Goal: Communication & Community: Connect with others

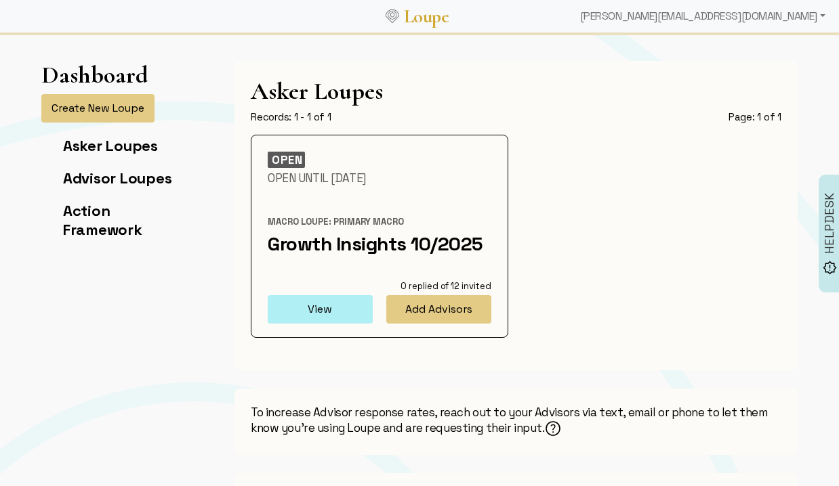
click at [328, 308] on button "View" at bounding box center [320, 309] width 105 height 28
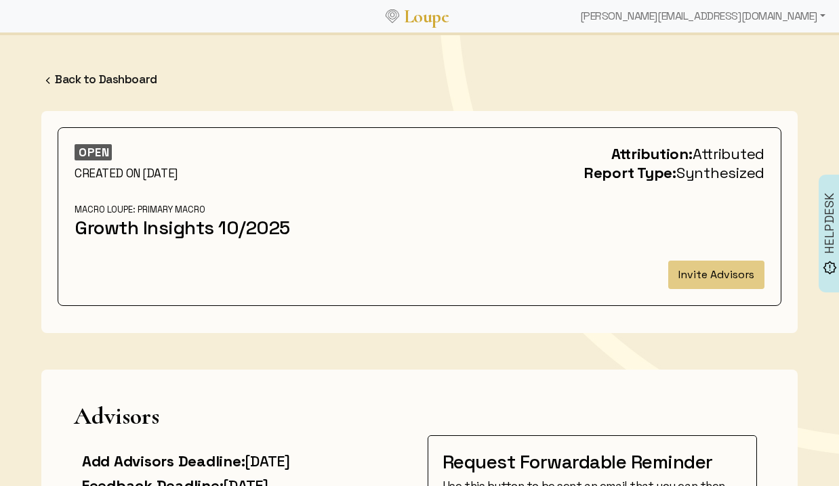
click at [715, 249] on div "OPEN CREATED ON [DATE] Attribution: Attributed Report Type: Synthesized Macro L…" at bounding box center [419, 216] width 706 height 145
click at [715, 280] on button "Invite Advisors" at bounding box center [716, 275] width 96 height 28
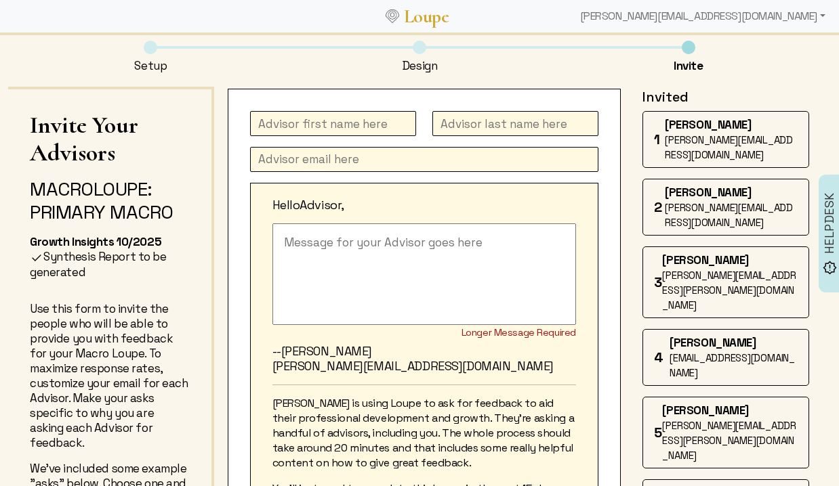
scroll to position [11, 0]
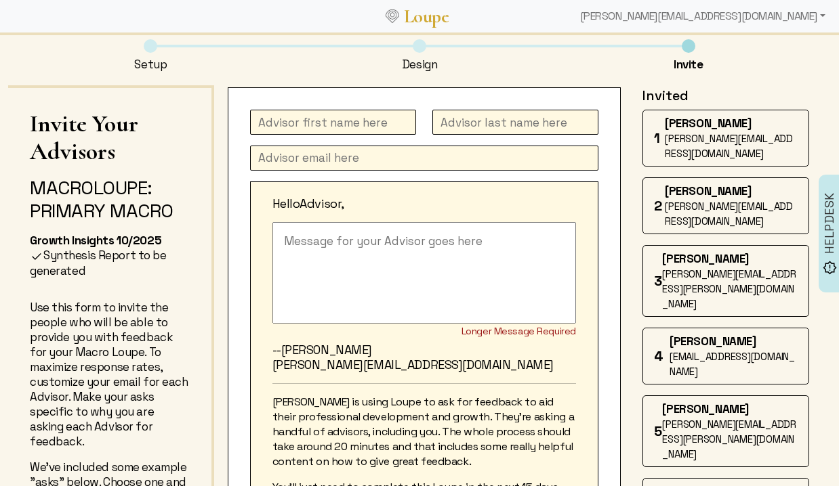
click at [717, 129] on span "[PERSON_NAME]" at bounding box center [708, 123] width 86 height 15
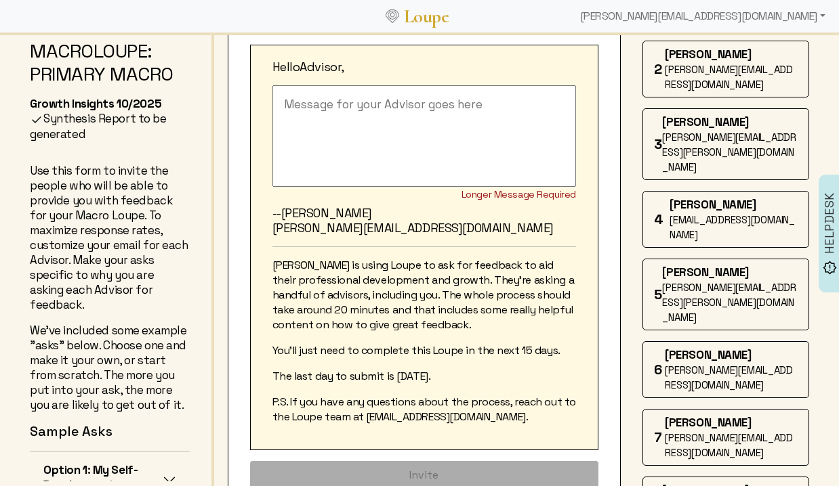
scroll to position [0, 0]
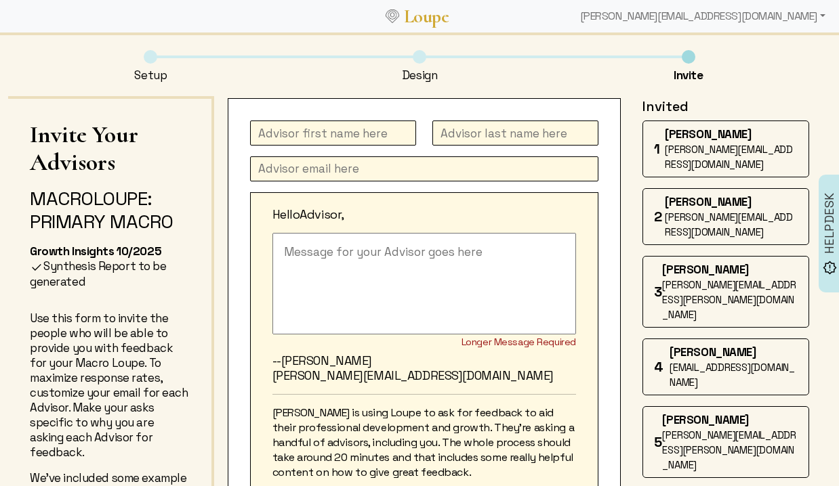
click at [302, 128] on input "text" at bounding box center [333, 133] width 166 height 25
type input "[PERSON_NAME]"
click at [301, 270] on textarea at bounding box center [424, 284] width 304 height 102
paste textarea "I'm at a moment in my career when feedback from others would be helpful to me —…"
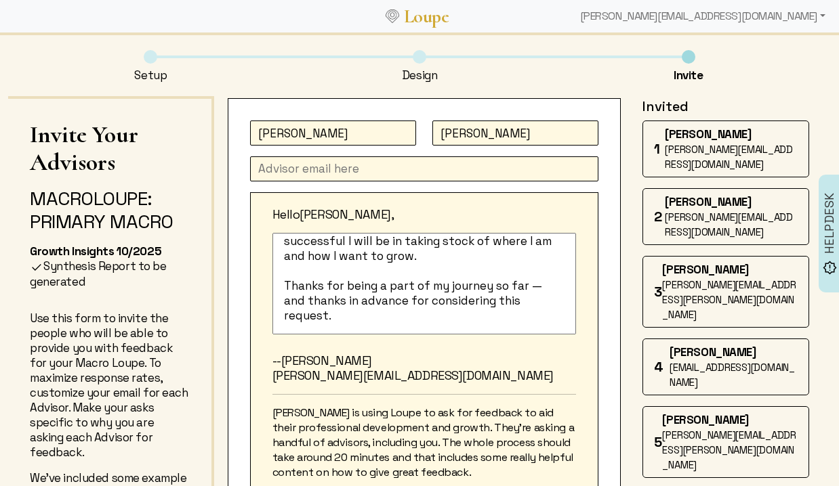
scroll to position [160, 0]
type textarea "I'm at a moment in my career when feedback from others would be helpful to me —…"
click at [276, 175] on input "text" at bounding box center [424, 169] width 348 height 25
paste input "[PERSON_NAME][EMAIL_ADDRESS][DOMAIN_NAME]"
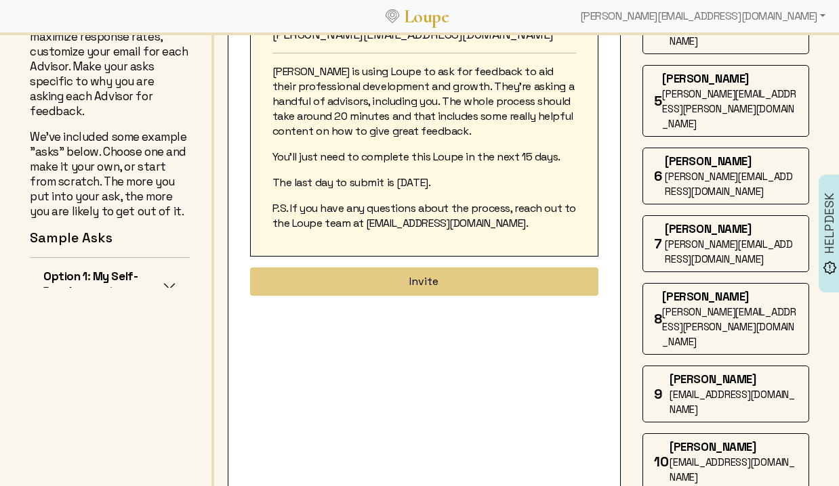
scroll to position [344, 0]
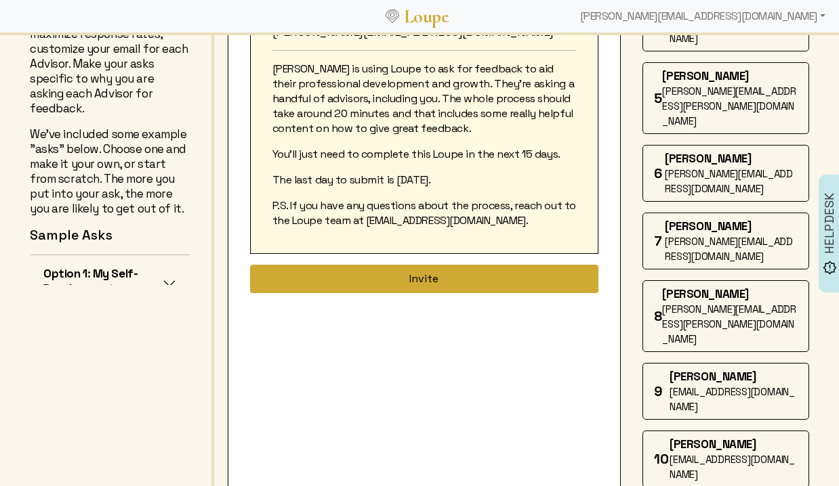
type input "[PERSON_NAME][EMAIL_ADDRESS][DOMAIN_NAME]"
click at [396, 272] on button "Invite" at bounding box center [424, 279] width 348 height 28
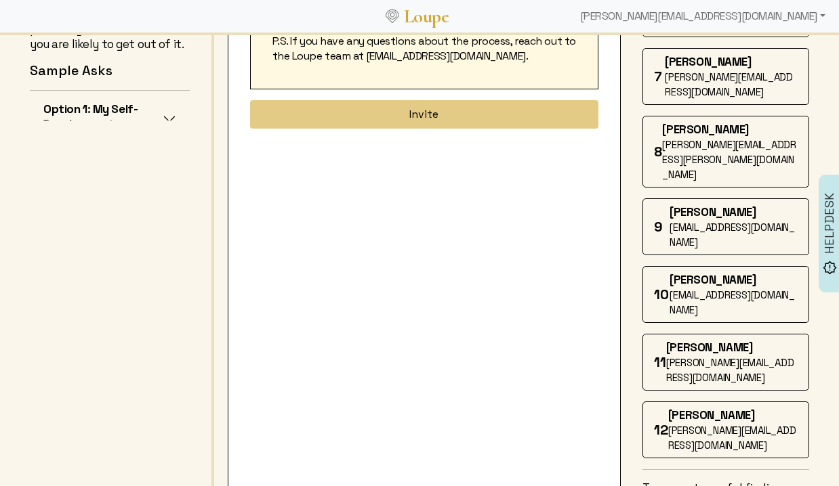
scroll to position [300, 0]
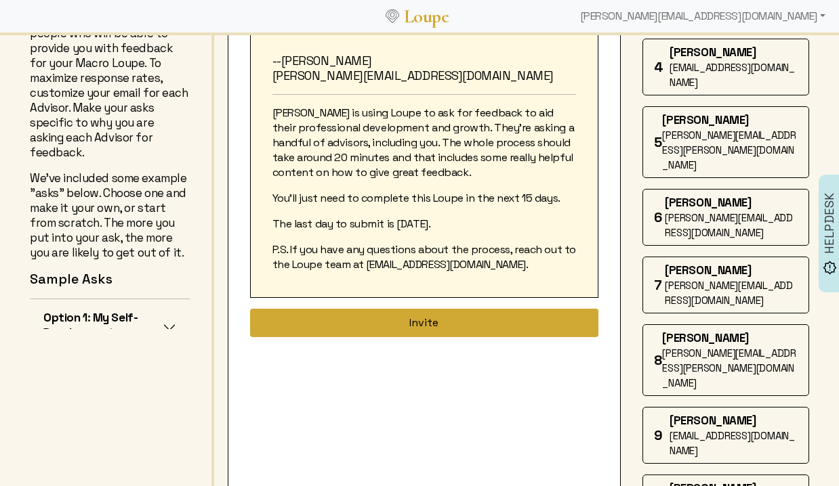
click at [407, 323] on button "Invite" at bounding box center [424, 323] width 348 height 28
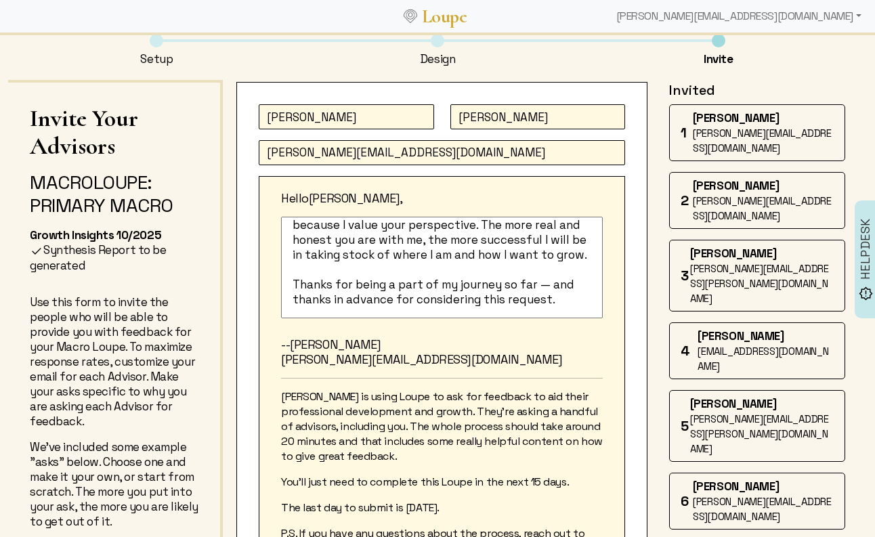
scroll to position [14, 0]
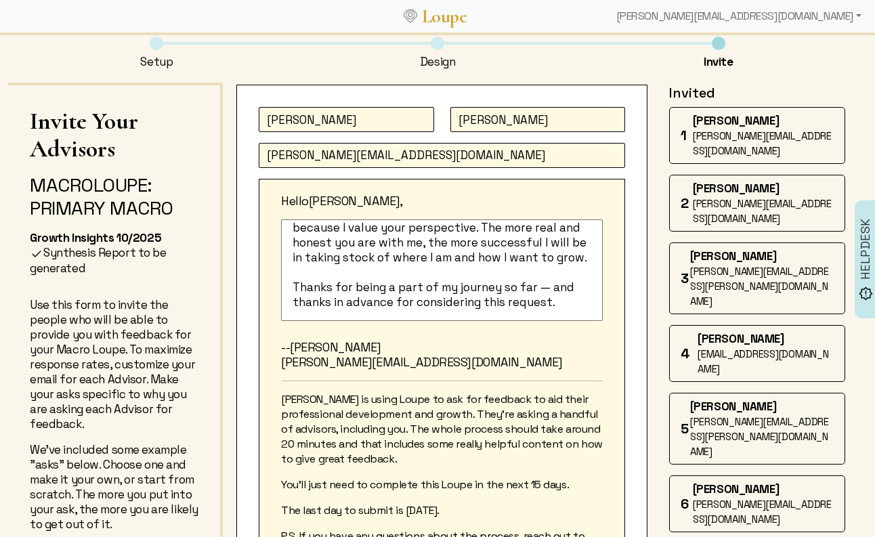
click at [734, 142] on div "[PERSON_NAME] [PERSON_NAME][EMAIL_ADDRESS][DOMAIN_NAME]" at bounding box center [763, 135] width 141 height 45
click at [734, 131] on span "[PERSON_NAME][EMAIL_ADDRESS][DOMAIN_NAME]" at bounding box center [762, 143] width 139 height 28
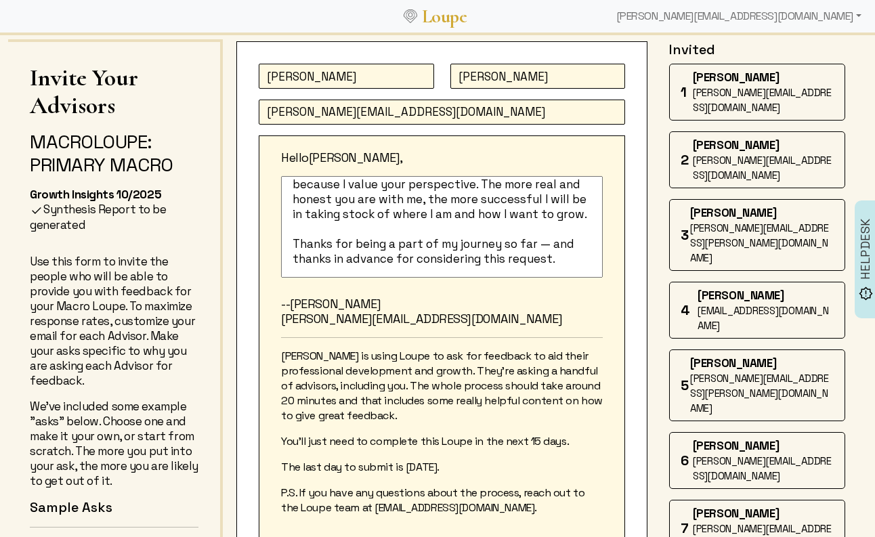
scroll to position [0, 0]
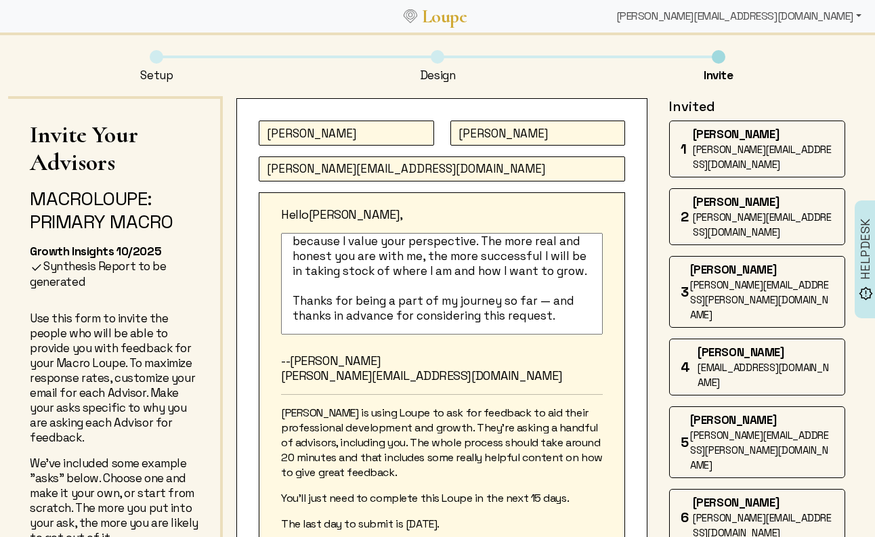
click at [796, 24] on div "[PERSON_NAME][EMAIL_ADDRESS][DOMAIN_NAME]" at bounding box center [739, 16] width 256 height 27
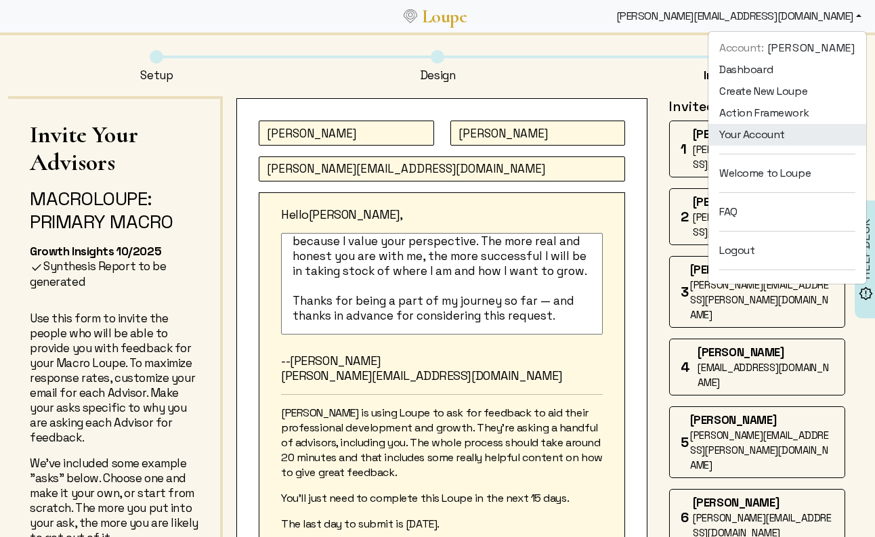
click at [751, 138] on link "Your Account" at bounding box center [788, 135] width 158 height 22
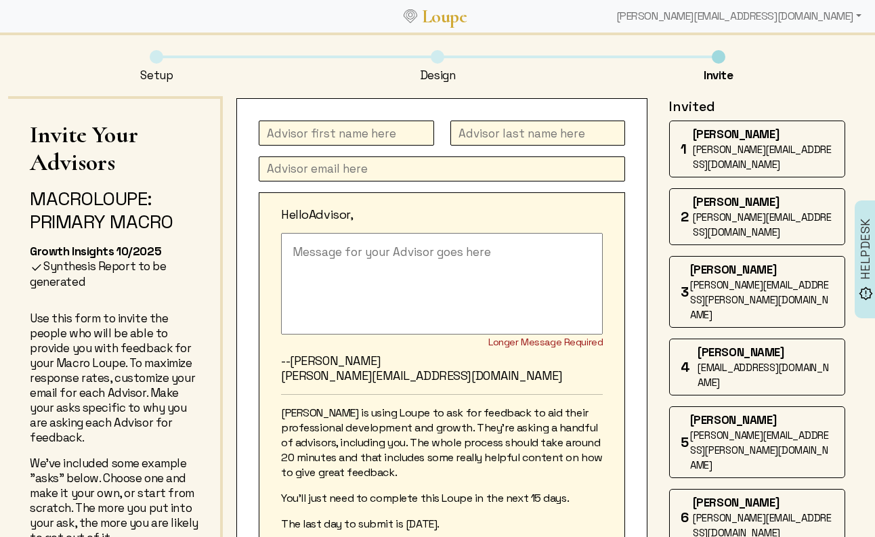
click at [761, 135] on span "[PERSON_NAME]" at bounding box center [736, 134] width 86 height 15
